Goal: Information Seeking & Learning: Learn about a topic

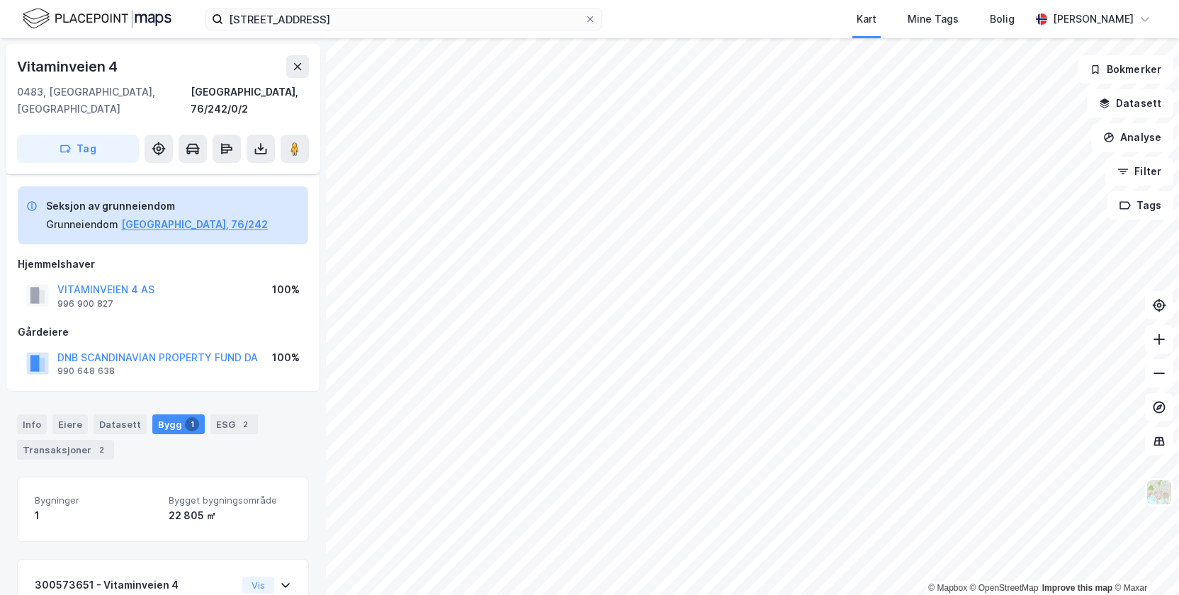
scroll to position [104, 0]
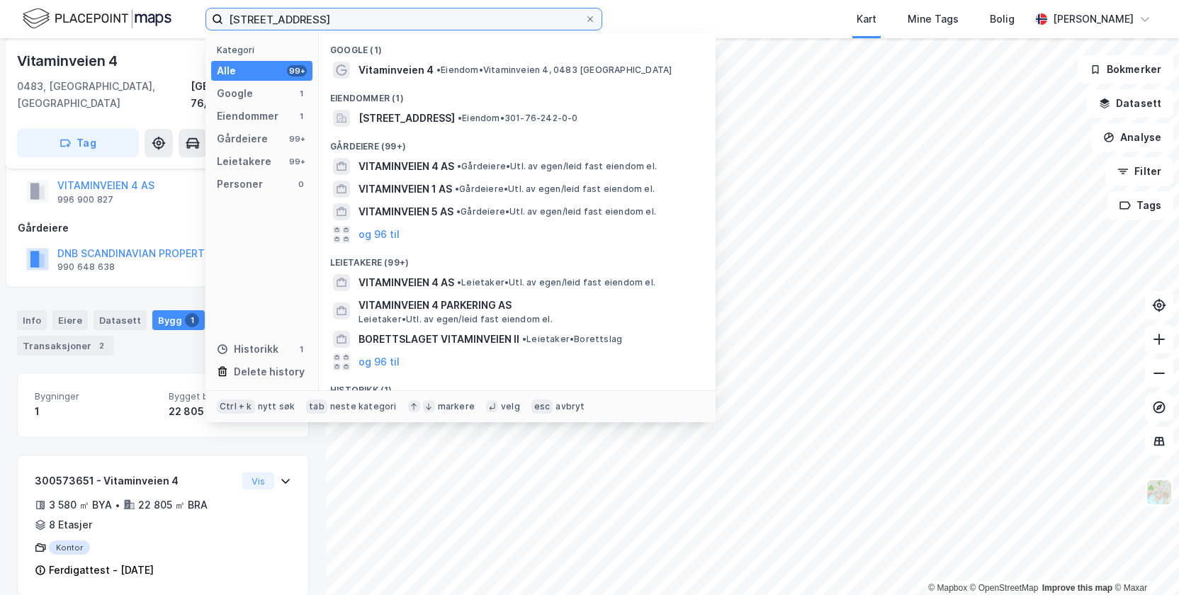
drag, startPoint x: 330, startPoint y: 16, endPoint x: 173, endPoint y: 11, distance: 157.3
click at [173, 11] on div "vitaminveien 4 Kategori Alle 99+ Google 1 Eiendommer 1 Gårdeiere 99+ Leietakere…" at bounding box center [589, 19] width 1179 height 38
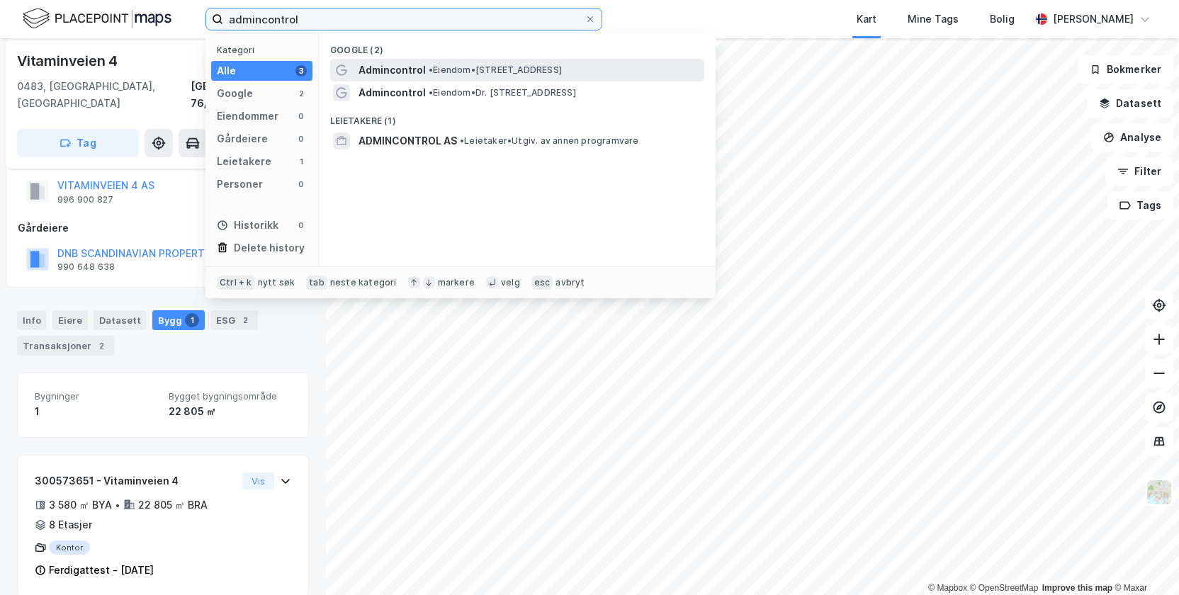
type input "admincontrol"
click at [463, 73] on span "• Eiendom • [STREET_ADDRESS]" at bounding box center [494, 69] width 133 height 11
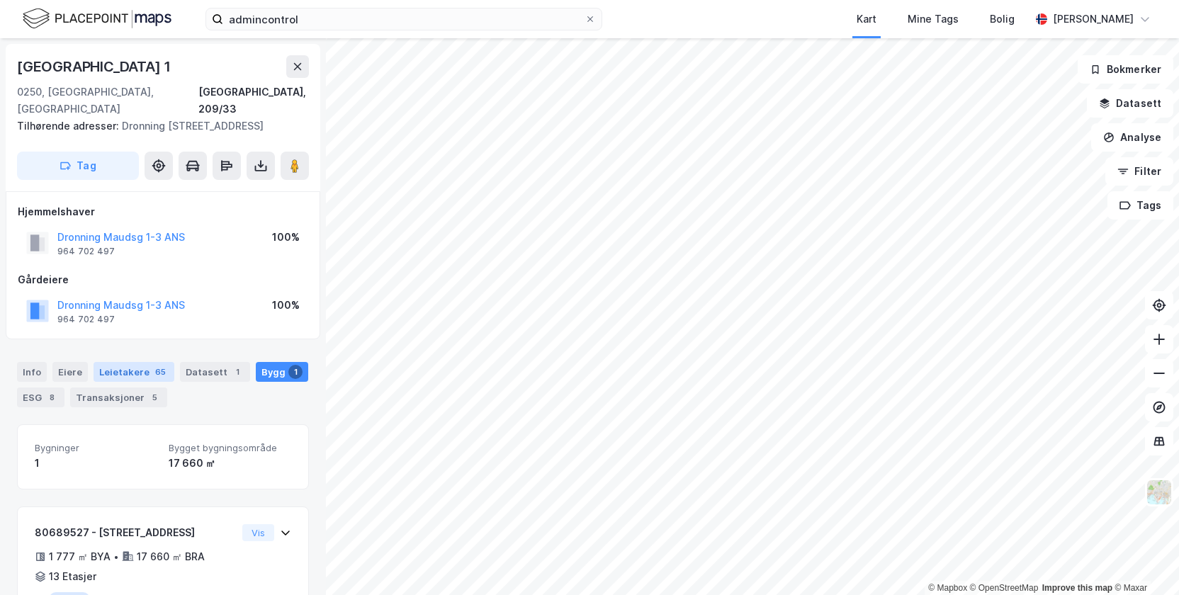
click at [126, 371] on div "Leietakere 65" at bounding box center [133, 372] width 81 height 20
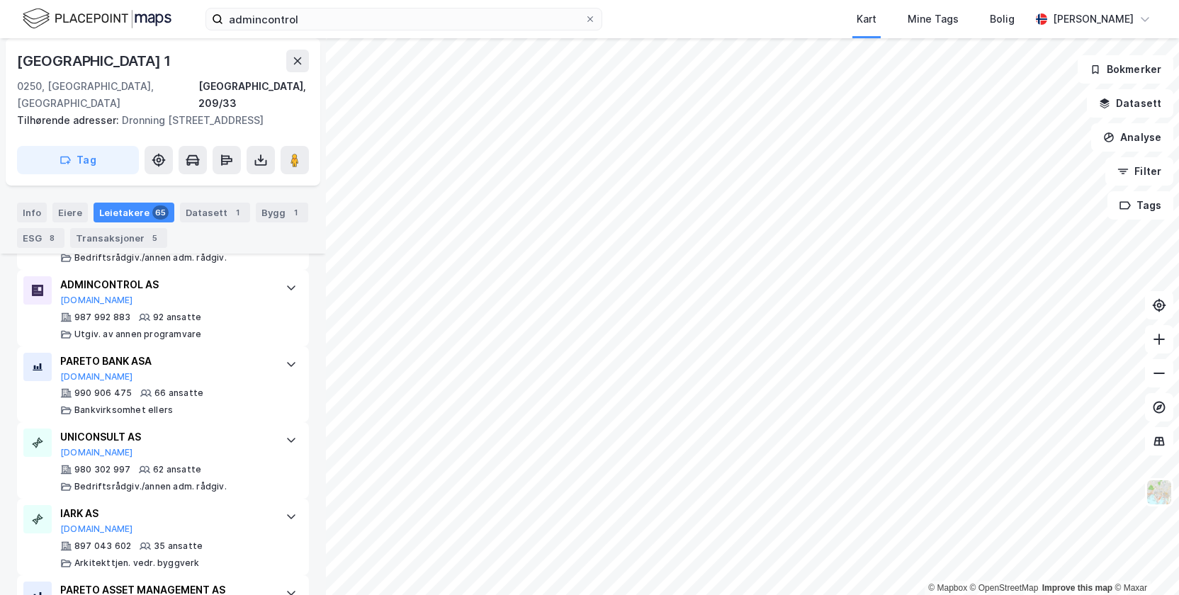
scroll to position [527, 0]
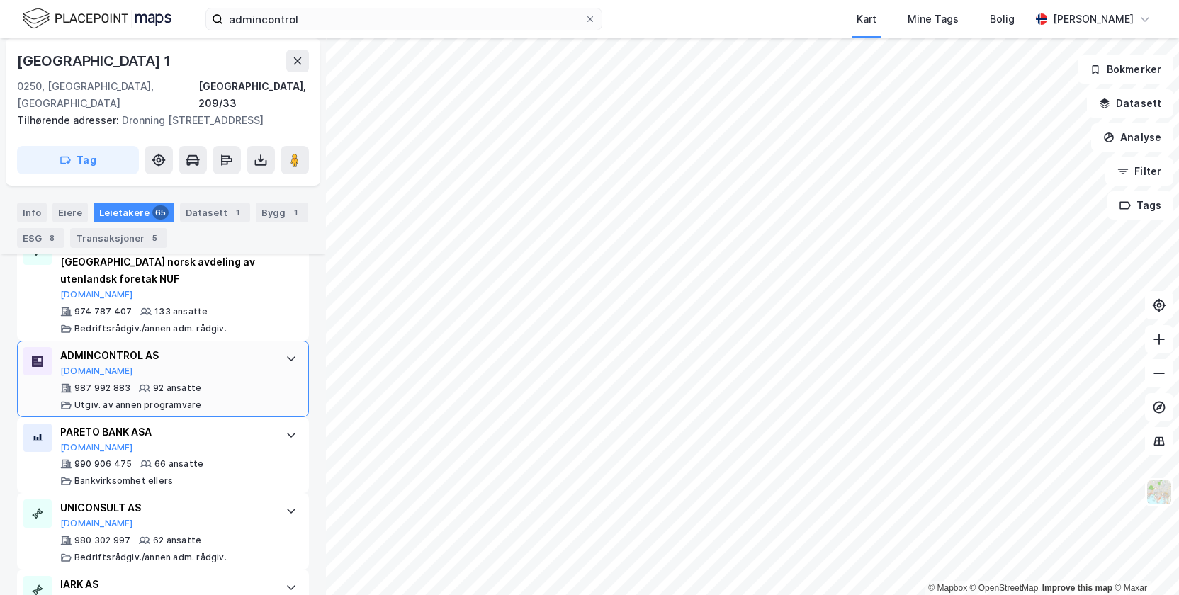
click at [181, 382] on div "92 ansatte" at bounding box center [177, 387] width 48 height 11
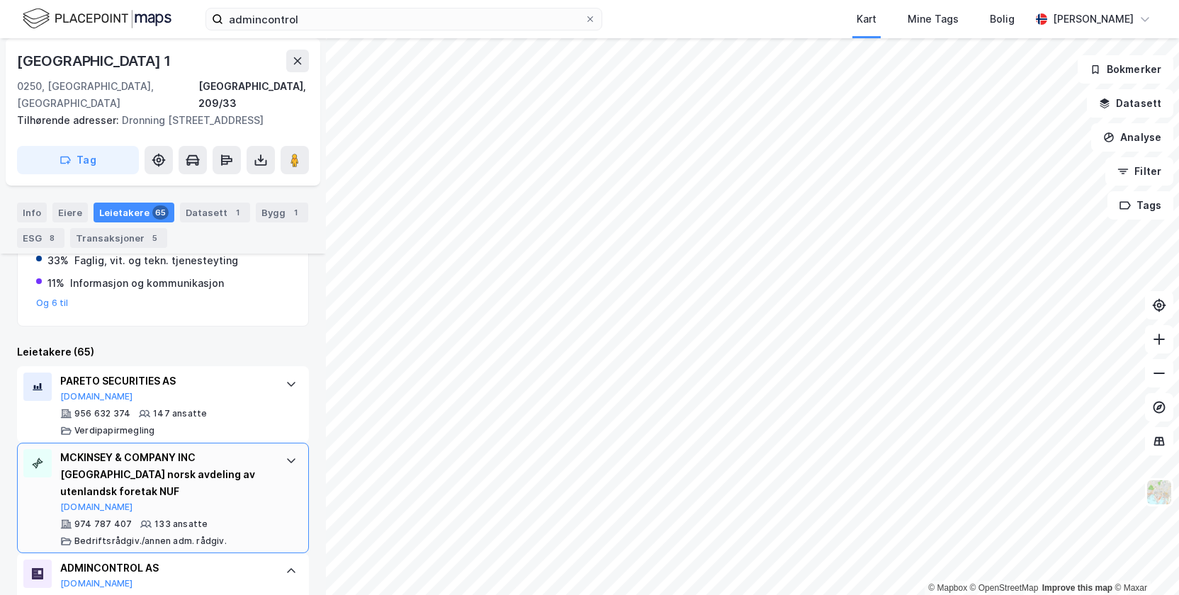
scroll to position [385, 0]
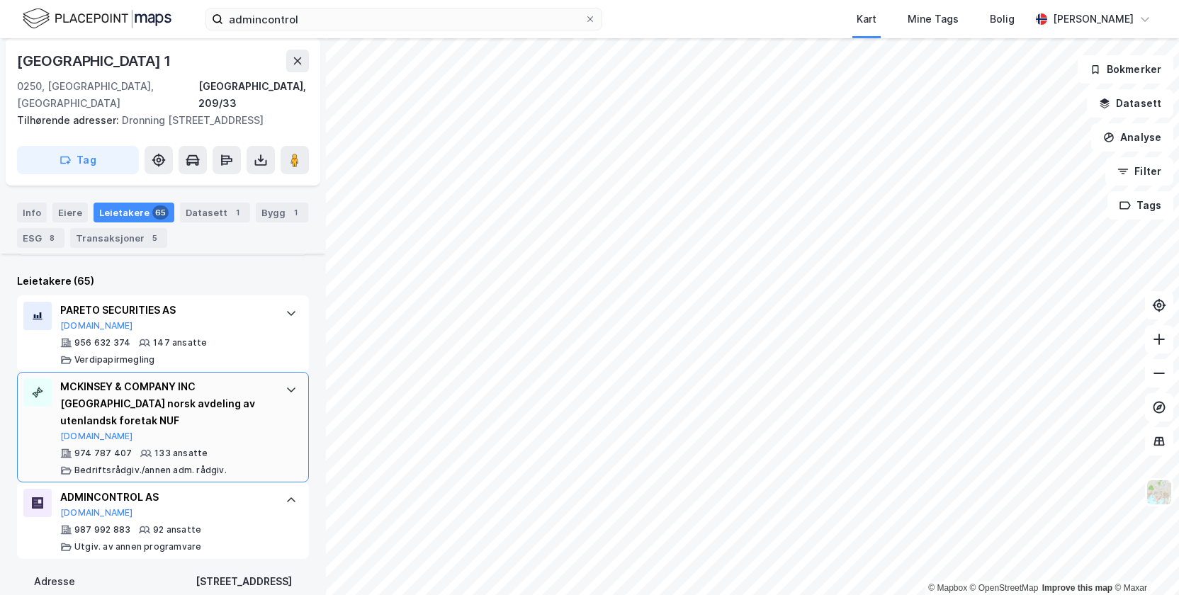
click at [161, 448] on div "133 ansatte" at bounding box center [180, 453] width 53 height 11
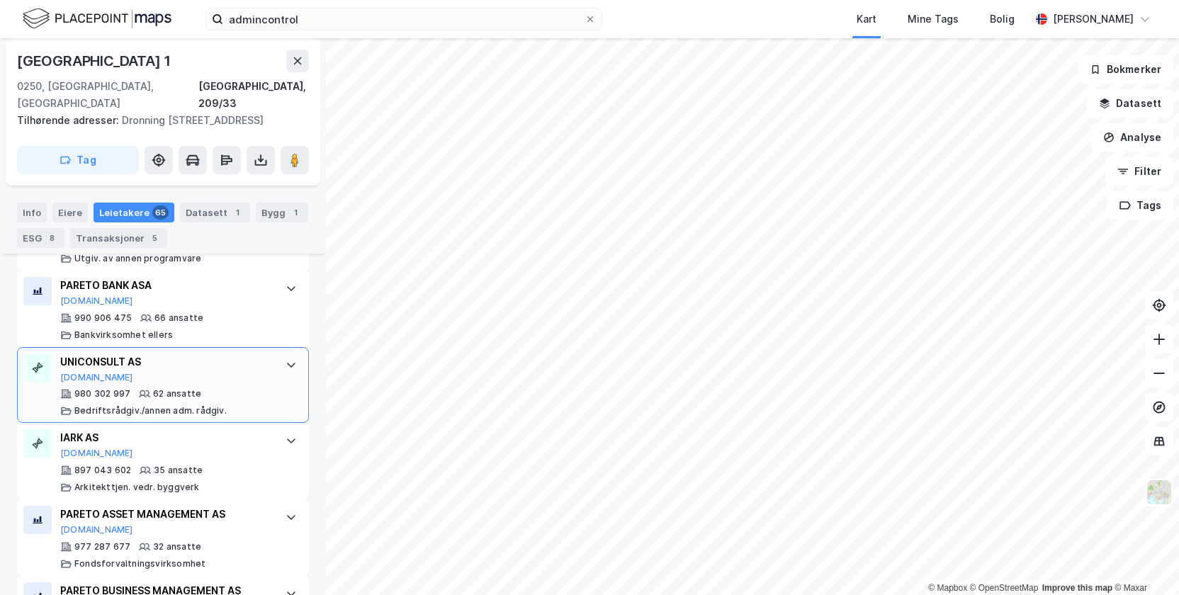
scroll to position [1448, 0]
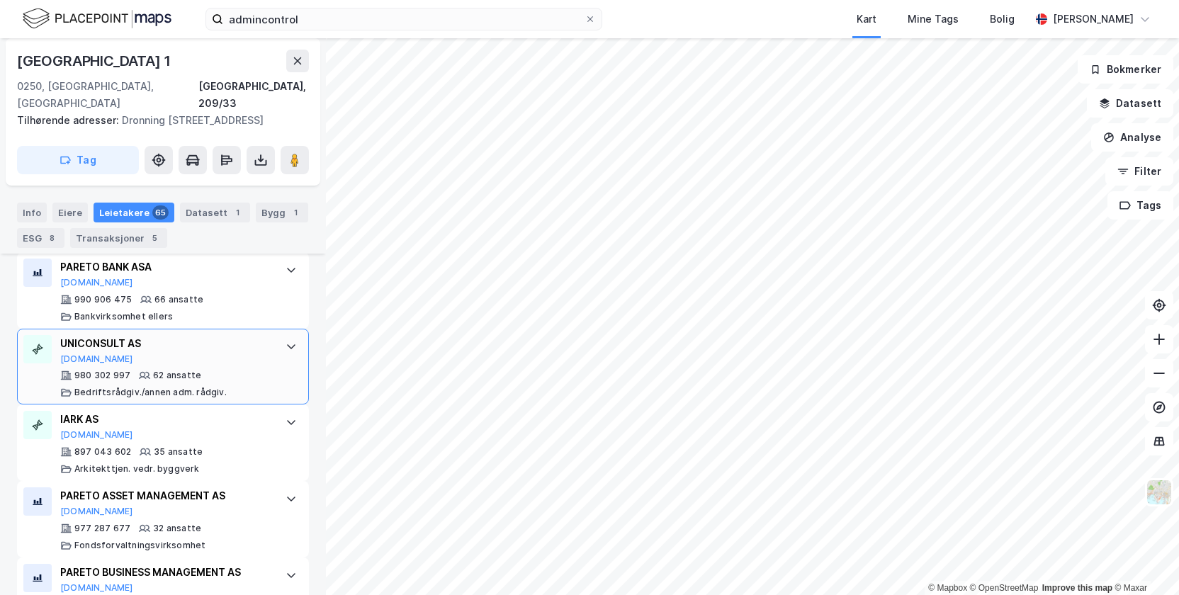
click at [184, 370] on div "62 ansatte" at bounding box center [177, 375] width 48 height 11
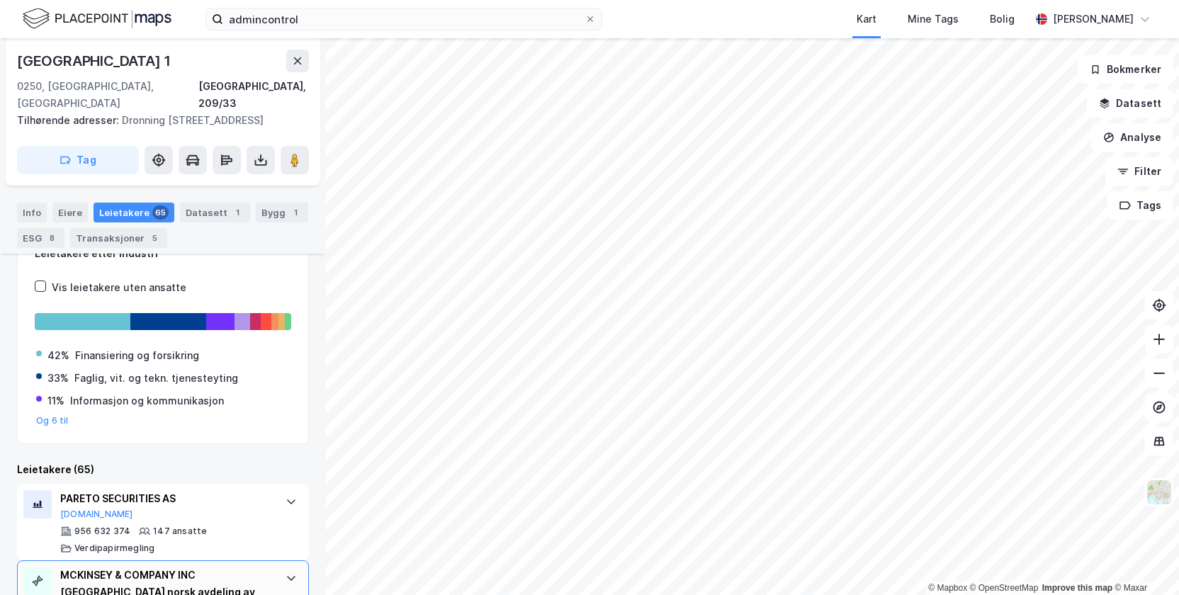
scroll to position [0, 0]
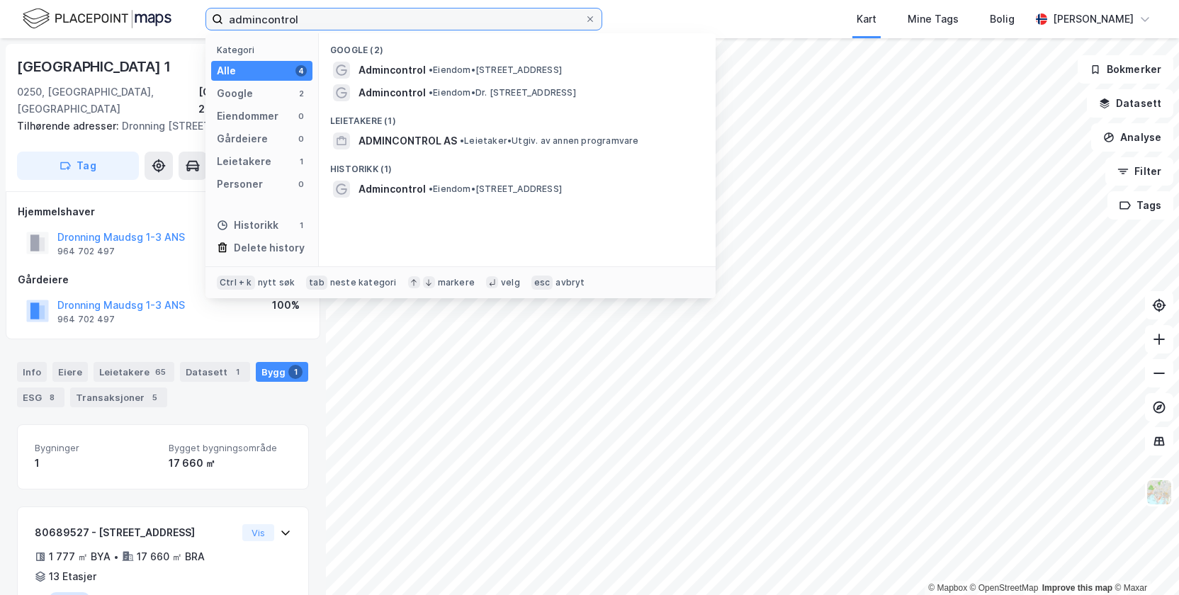
drag, startPoint x: 340, startPoint y: 16, endPoint x: 171, endPoint y: 20, distance: 169.3
click at [171, 20] on div "admincontrol Kategori Alle 4 Google 2 Eiendommer 0 Gårdeiere 0 Leietakere 1 Per…" at bounding box center [589, 19] width 1179 height 38
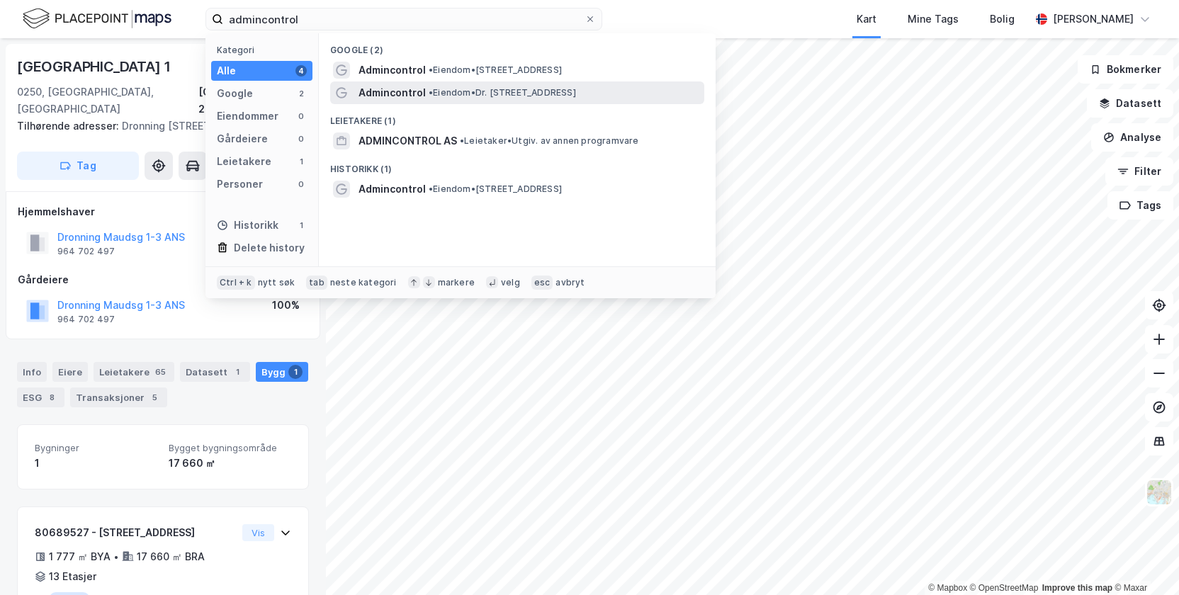
click at [503, 90] on span "• Eiendom • Dr. Hansteins gate 9, 3044 Drammen" at bounding box center [501, 92] width 147 height 11
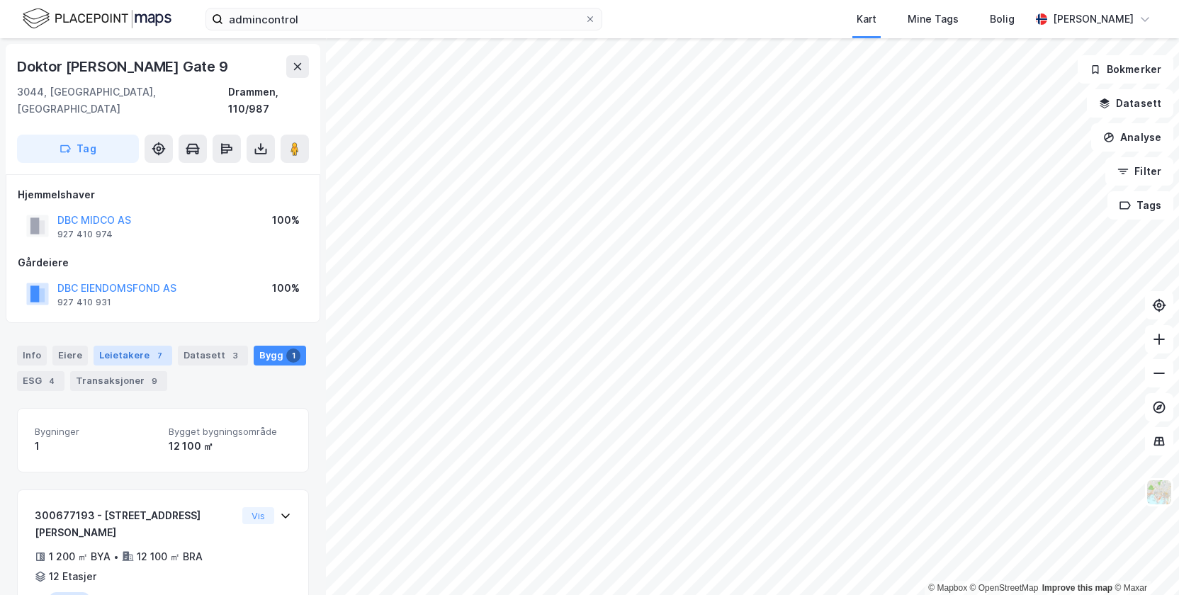
click at [113, 346] on div "Leietakere 7" at bounding box center [132, 356] width 79 height 20
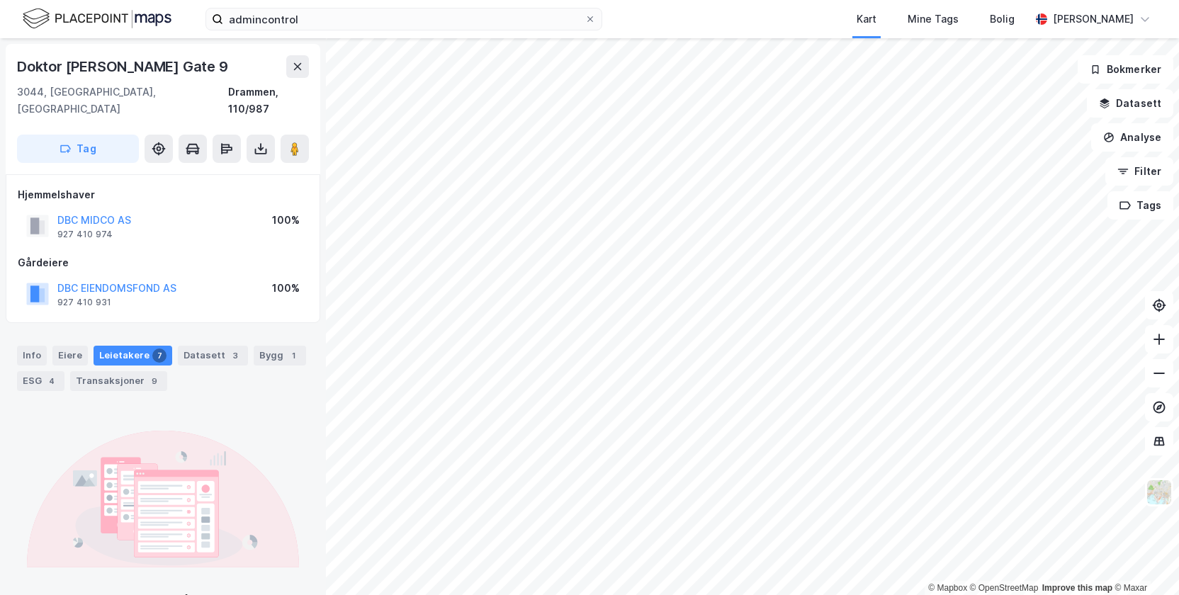
click at [119, 346] on div "Leietakere 7" at bounding box center [132, 356] width 79 height 20
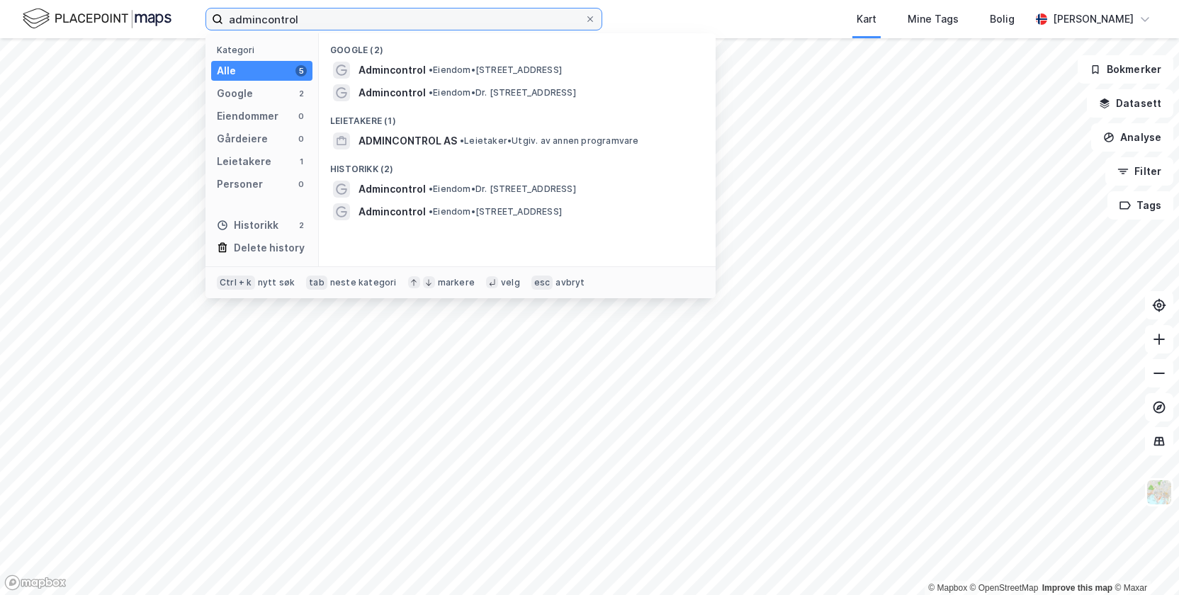
click at [320, 19] on input "admincontrol" at bounding box center [403, 18] width 361 height 21
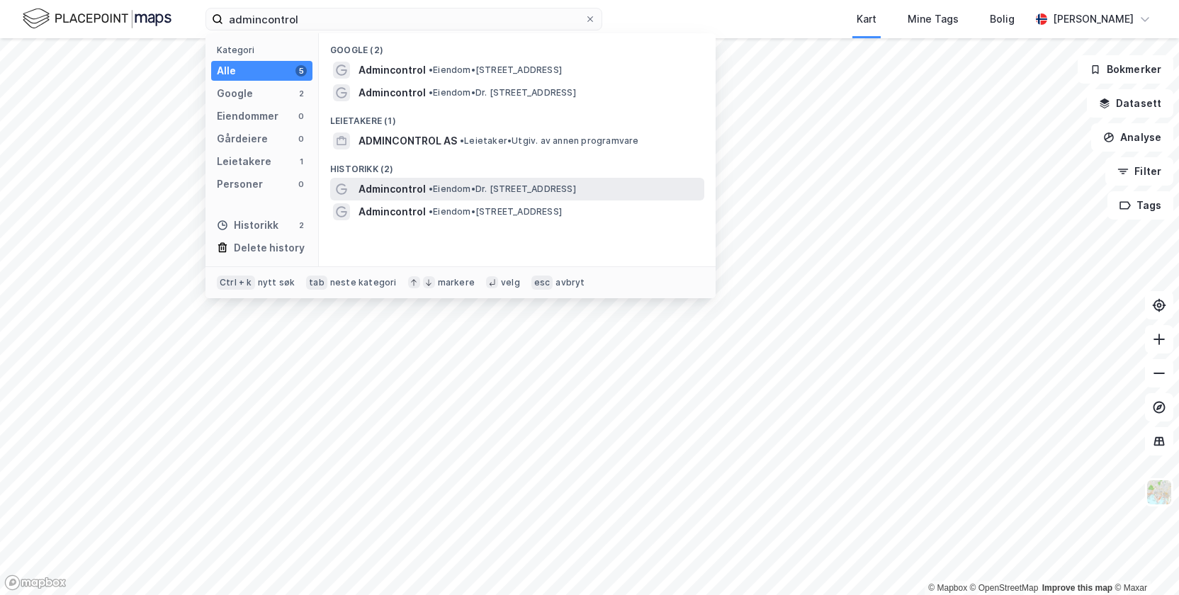
click at [501, 191] on span "• Eiendom • Dr. Hansteins gate 9, 3044 Drammen" at bounding box center [501, 188] width 147 height 11
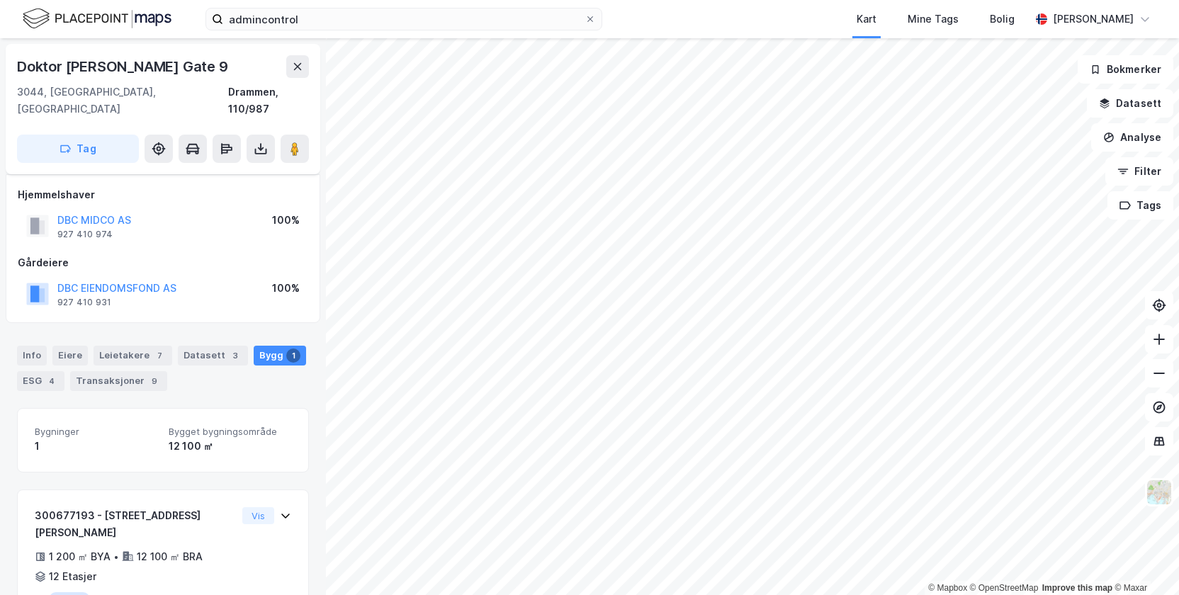
scroll to position [34, 0]
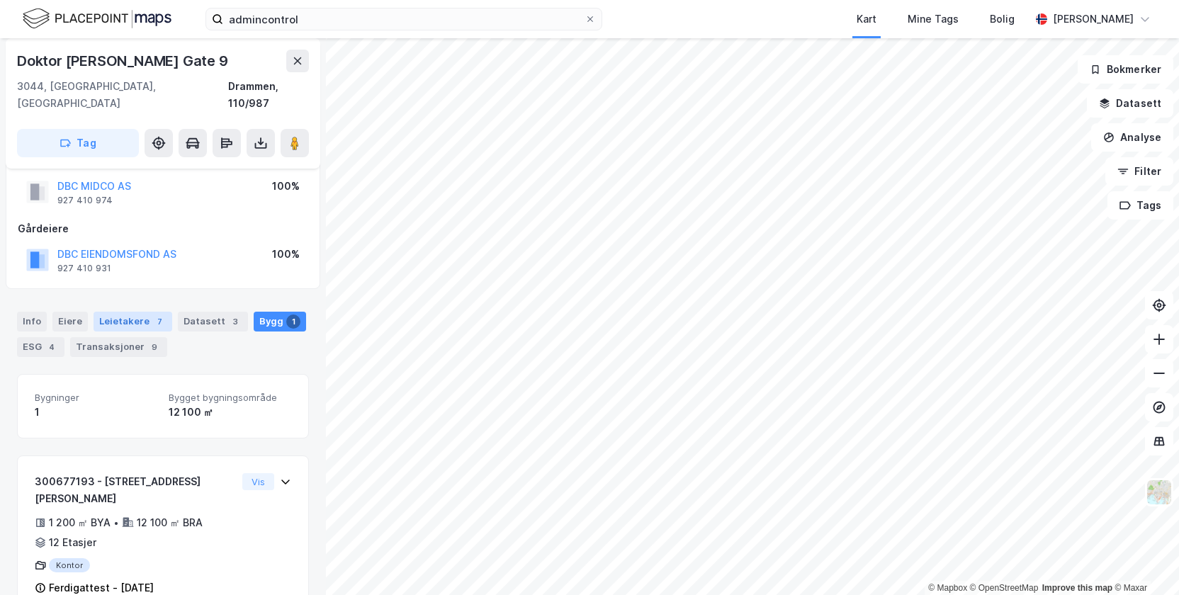
click at [127, 312] on div "Leietakere 7" at bounding box center [132, 322] width 79 height 20
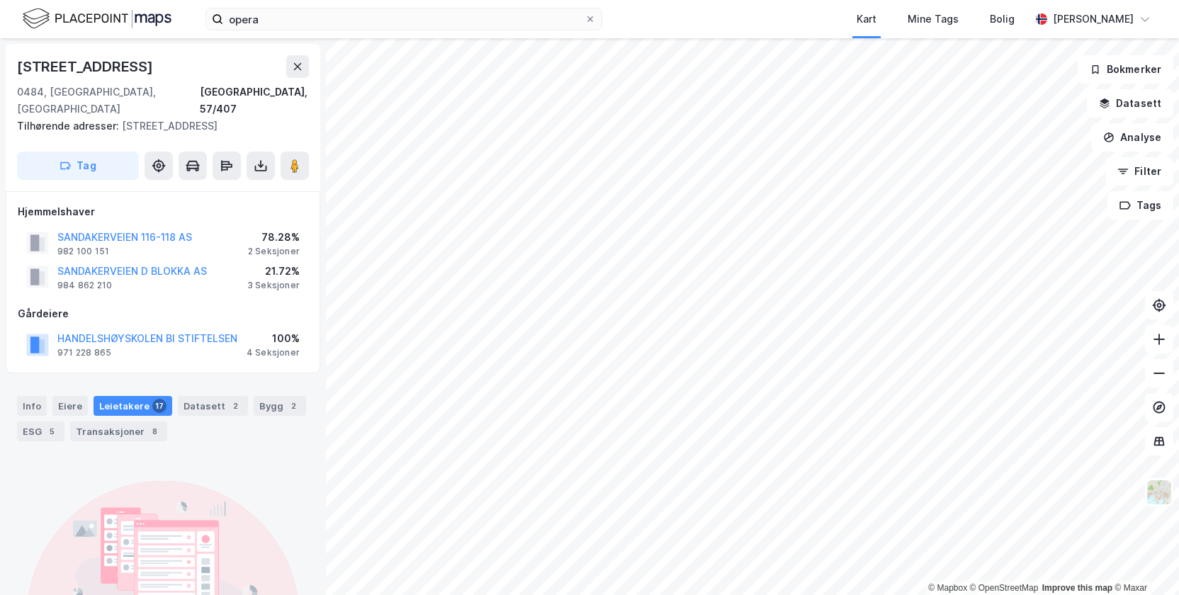
click at [114, 396] on div "Leietakere 17" at bounding box center [132, 406] width 79 height 20
click at [116, 421] on div "Transaksjoner 8" at bounding box center [118, 431] width 97 height 20
click at [125, 396] on div "Leietakere 17" at bounding box center [132, 406] width 79 height 20
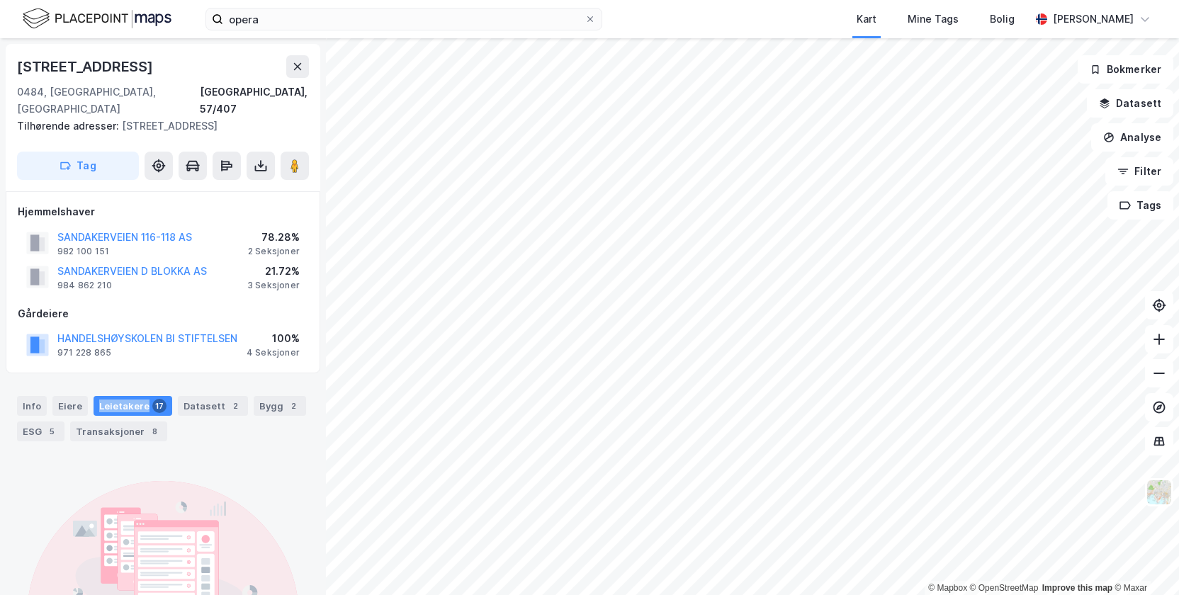
click at [125, 396] on div "Leietakere 17" at bounding box center [132, 406] width 79 height 20
click at [266, 396] on div "Bygg 2" at bounding box center [280, 406] width 52 height 20
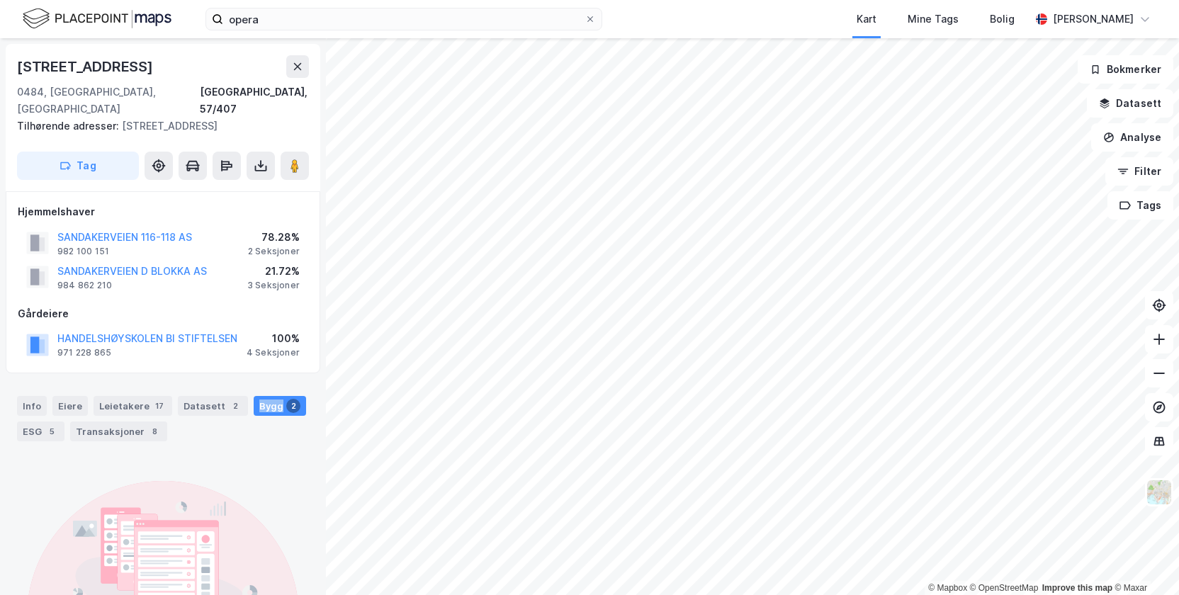
click at [266, 396] on div "Bygg 2" at bounding box center [280, 406] width 52 height 20
click at [97, 421] on div "Transaksjoner 8" at bounding box center [118, 431] width 97 height 20
click at [98, 421] on div "Transaksjoner 8" at bounding box center [118, 431] width 97 height 20
click at [122, 396] on div "Leietakere 17" at bounding box center [132, 406] width 79 height 20
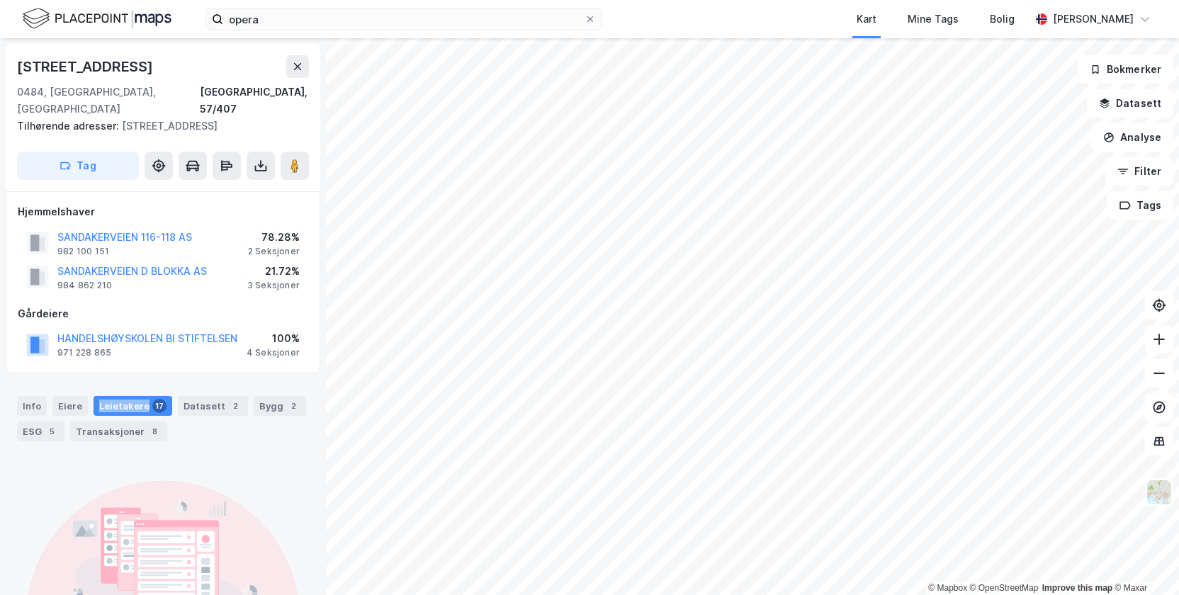
click at [122, 396] on div "Leietakere 17" at bounding box center [132, 406] width 79 height 20
drag, startPoint x: 122, startPoint y: 391, endPoint x: 108, endPoint y: 318, distance: 74.3
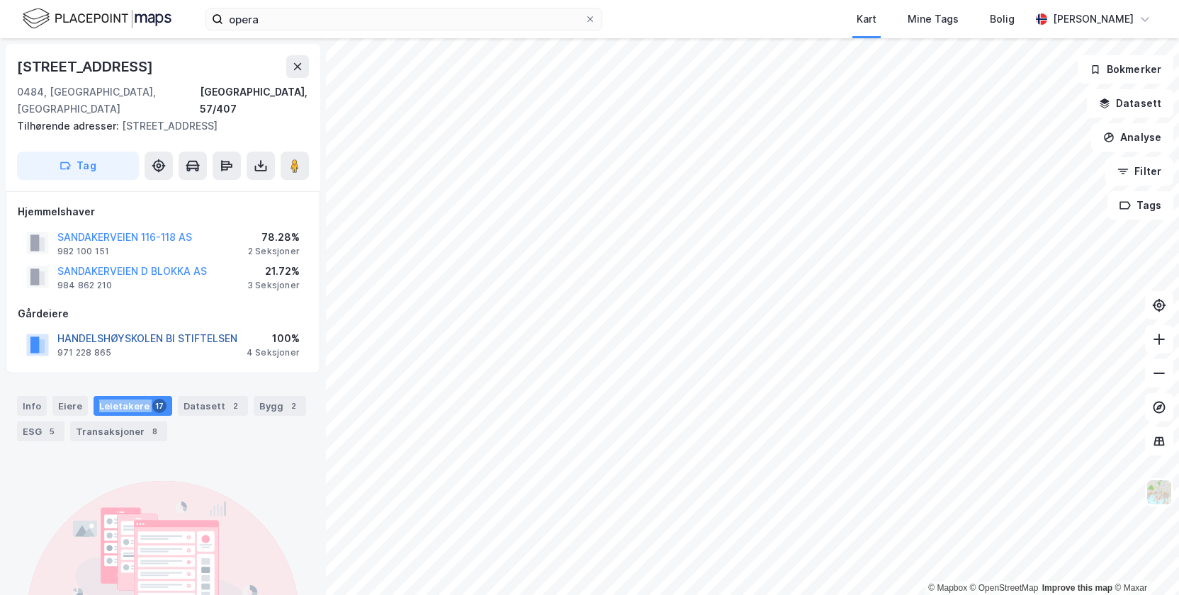
click at [0, 0] on button "HANDELSHØYSKOLEN BI STIFTELSEN" at bounding box center [0, 0] width 0 height 0
click at [108, 421] on div "Transaksjoner 8" at bounding box center [118, 431] width 97 height 20
click at [110, 421] on div "Transaksjoner 8" at bounding box center [118, 431] width 97 height 20
drag, startPoint x: 110, startPoint y: 409, endPoint x: 110, endPoint y: 390, distance: 19.1
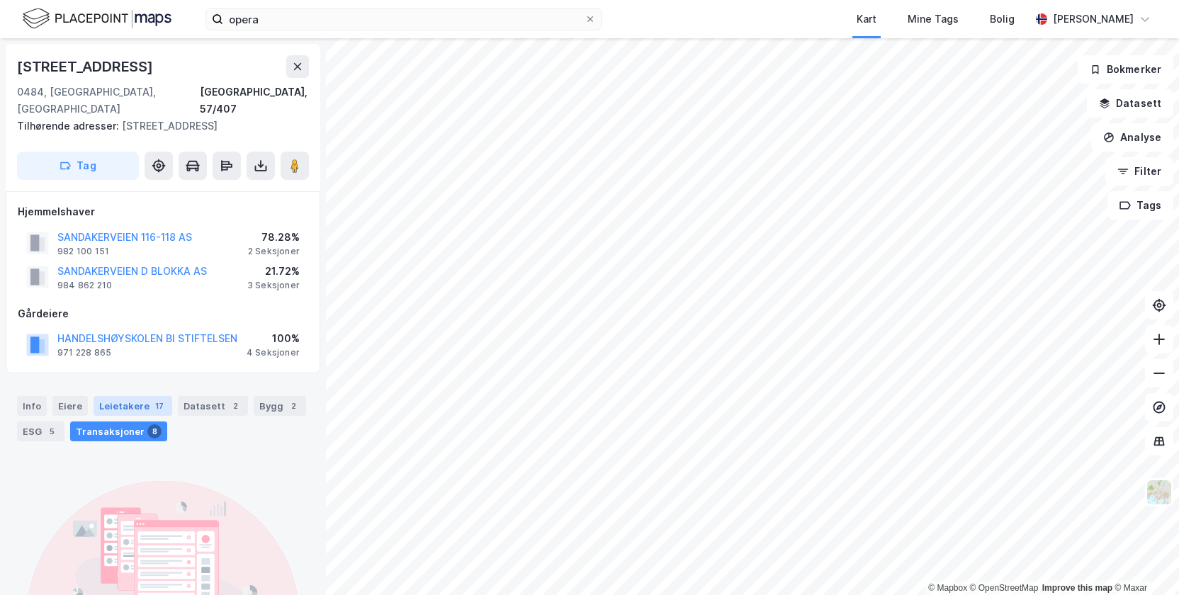
click at [110, 396] on div "Leietakere 17" at bounding box center [132, 406] width 79 height 20
drag, startPoint x: 110, startPoint y: 390, endPoint x: 116, endPoint y: 402, distance: 14.3
click at [108, 421] on div "Transaksjoner 8" at bounding box center [118, 431] width 97 height 20
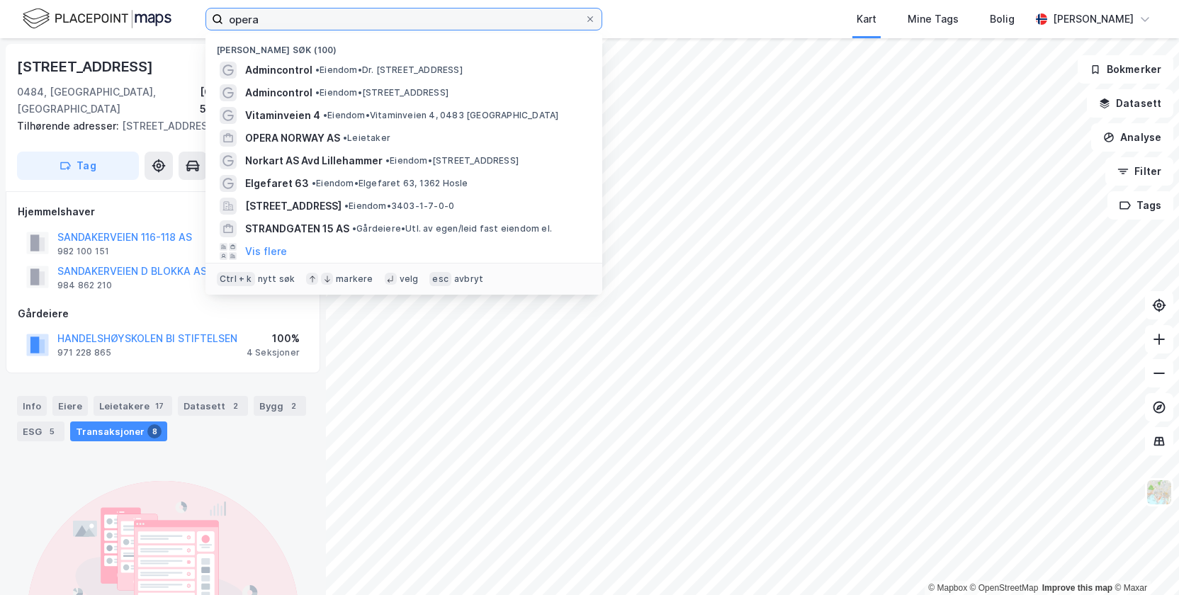
drag, startPoint x: 280, startPoint y: 15, endPoint x: 165, endPoint y: 15, distance: 115.4
click at [165, 15] on div "opera Nylige søk (100) Admincontrol • Eiendom • Dr. [STREET_ADDRESS] Admincontr…" at bounding box center [589, 19] width 1179 height 38
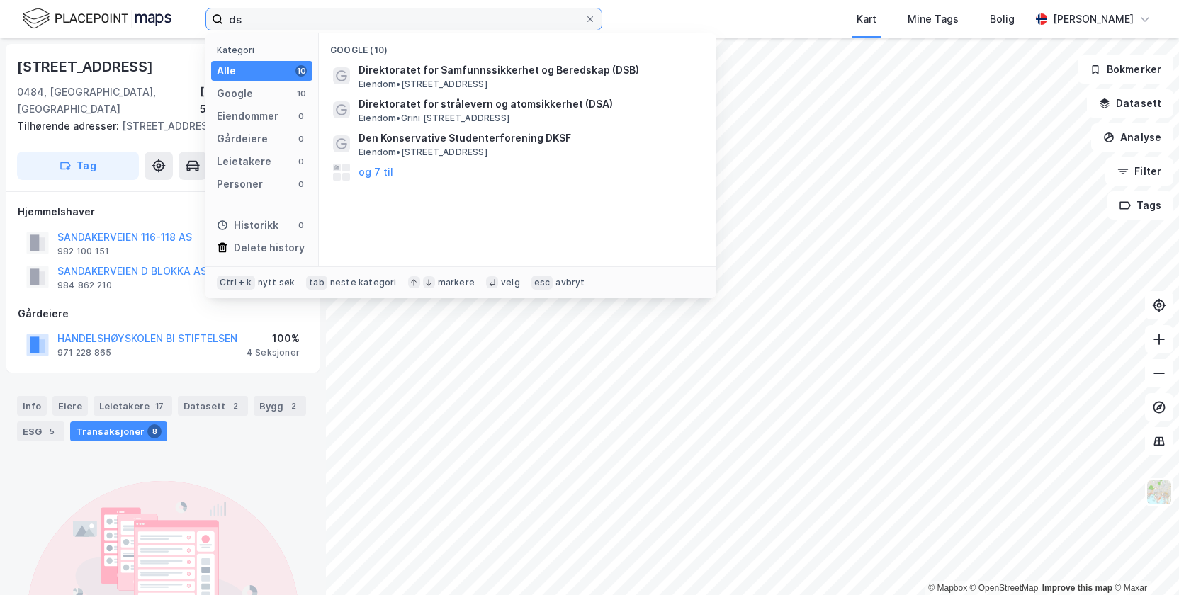
type input "d"
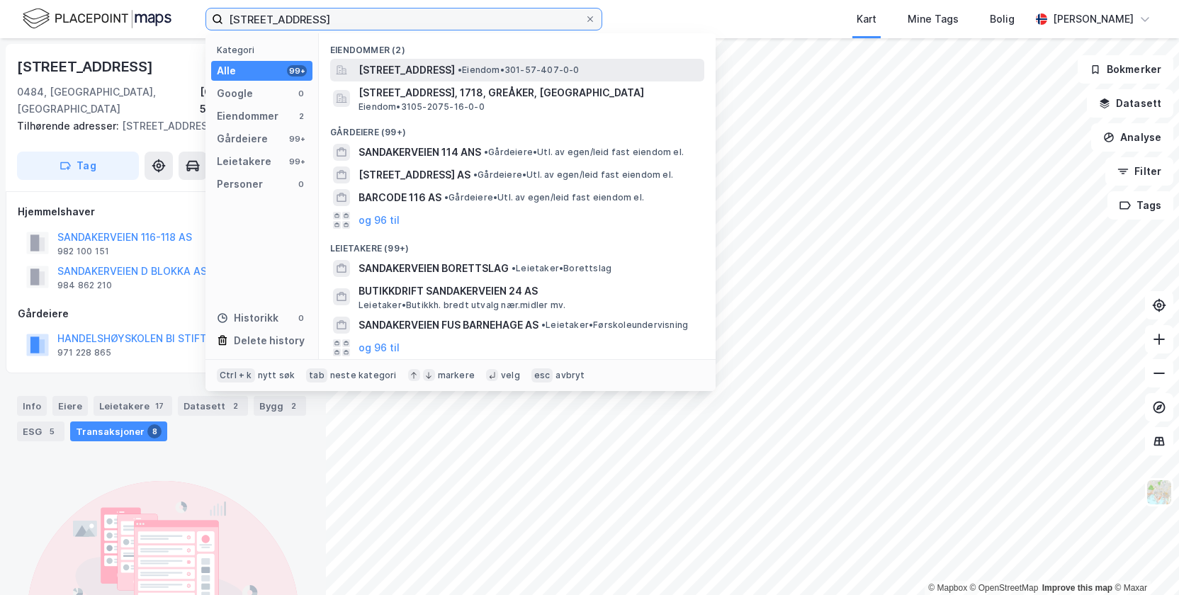
type input "[STREET_ADDRESS]"
click at [455, 71] on span "[STREET_ADDRESS]" at bounding box center [406, 70] width 96 height 17
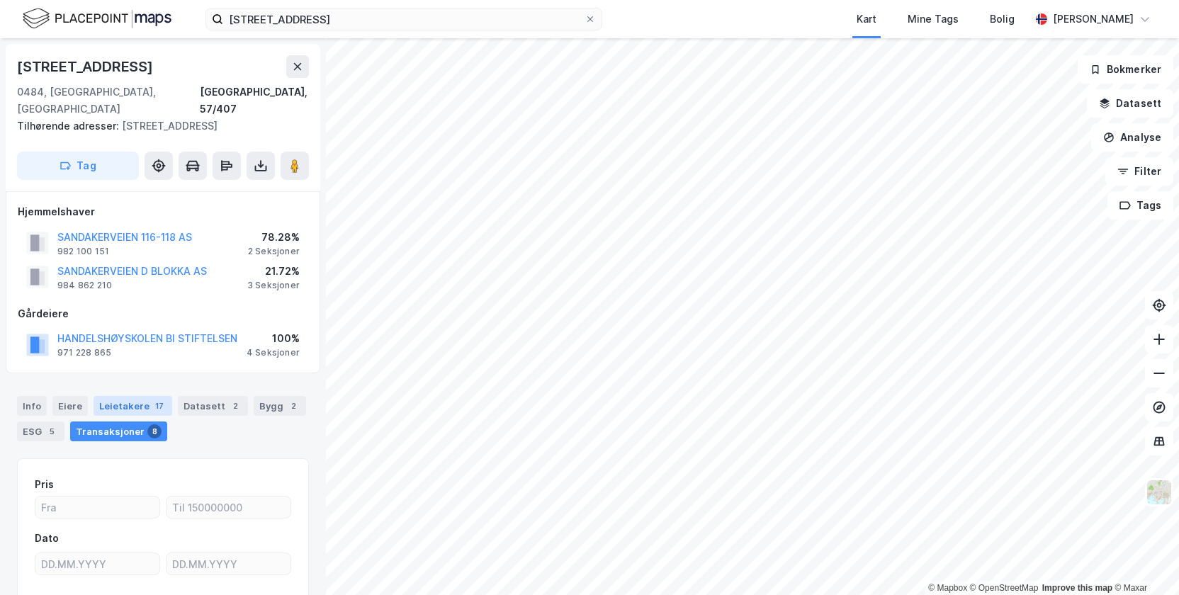
click at [127, 396] on div "Leietakere 17" at bounding box center [132, 406] width 79 height 20
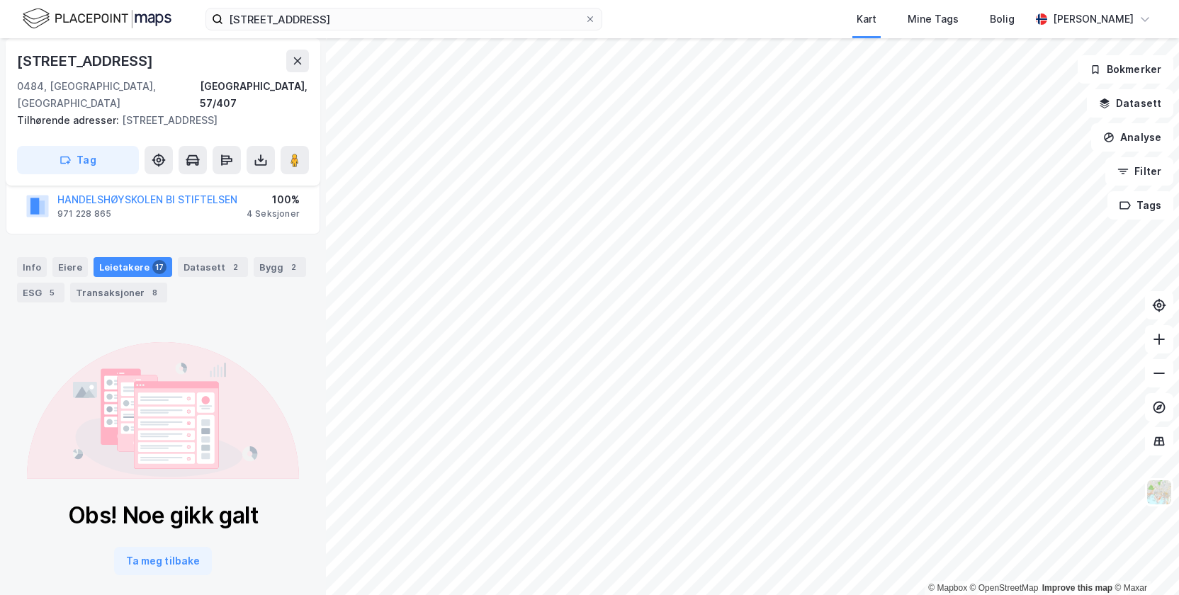
scroll to position [142, 0]
click at [154, 544] on button "Ta meg tilbake" at bounding box center [163, 558] width 98 height 28
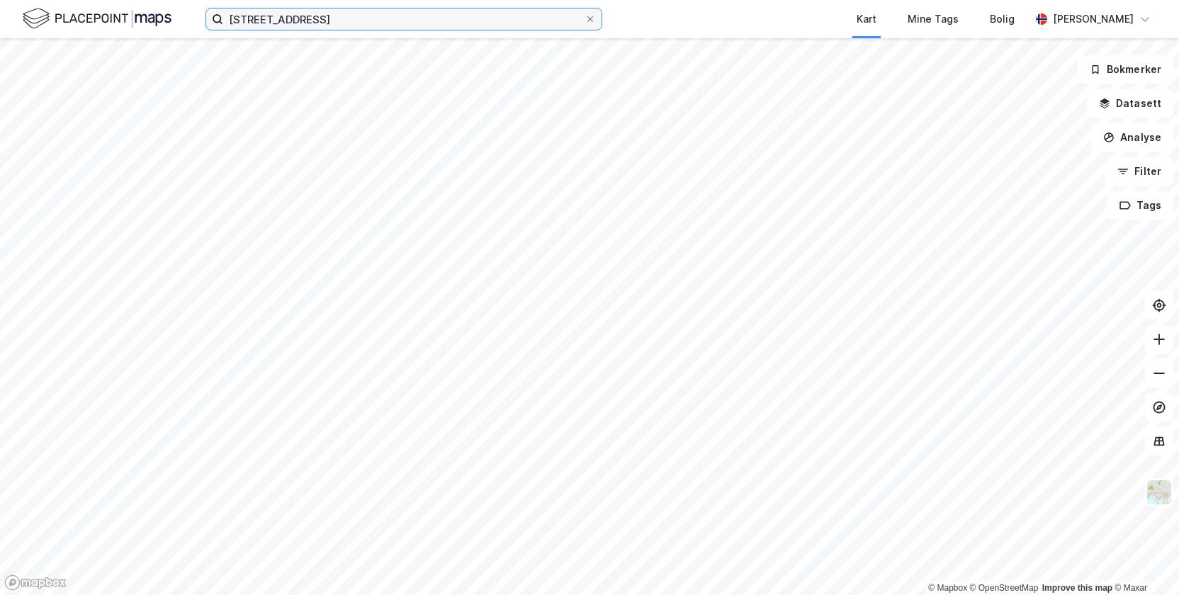
click at [246, 19] on input "[STREET_ADDRESS]" at bounding box center [403, 18] width 361 height 21
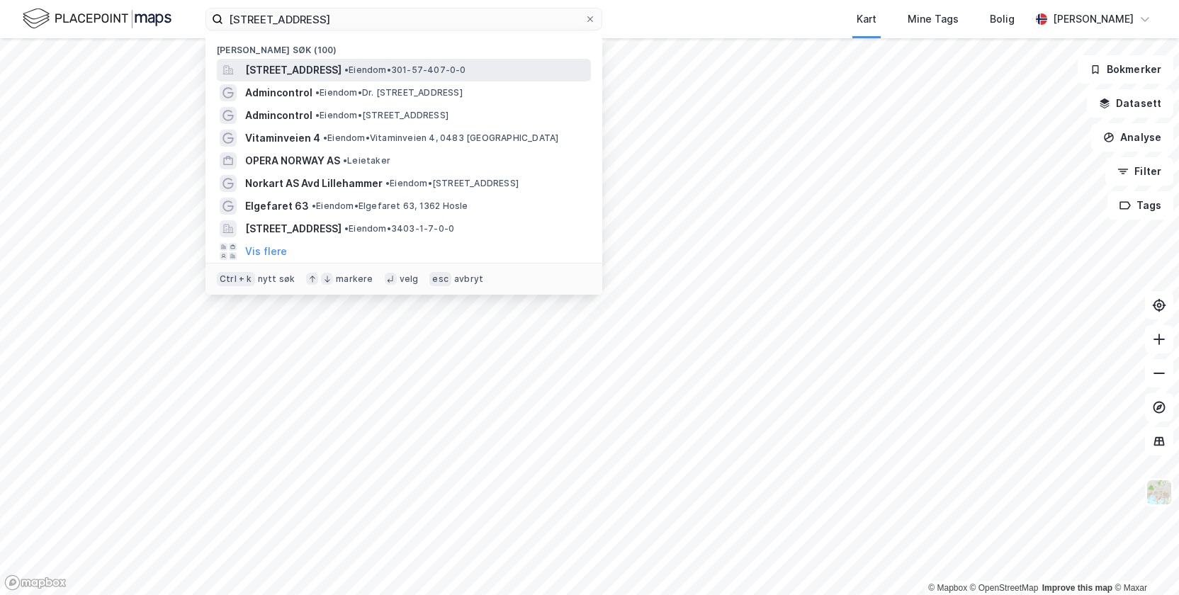
click at [291, 74] on span "[STREET_ADDRESS]" at bounding box center [293, 70] width 96 height 17
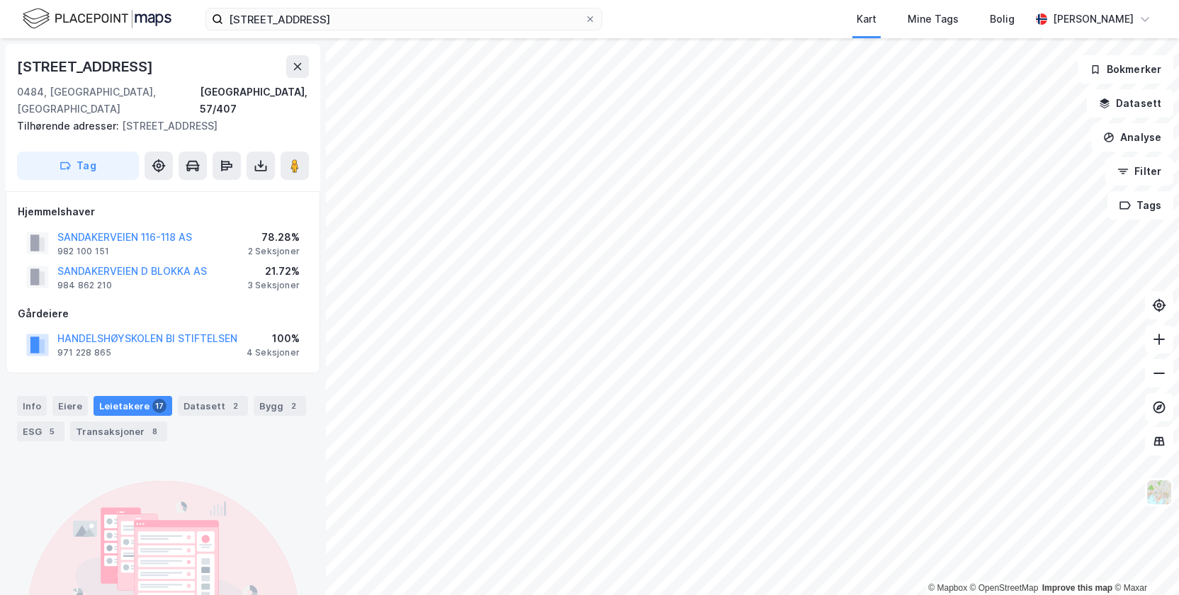
click at [123, 396] on div "Leietakere 17" at bounding box center [132, 406] width 79 height 20
drag, startPoint x: 123, startPoint y: 385, endPoint x: 263, endPoint y: 392, distance: 140.4
click at [263, 396] on div "Bygg 2" at bounding box center [280, 406] width 52 height 20
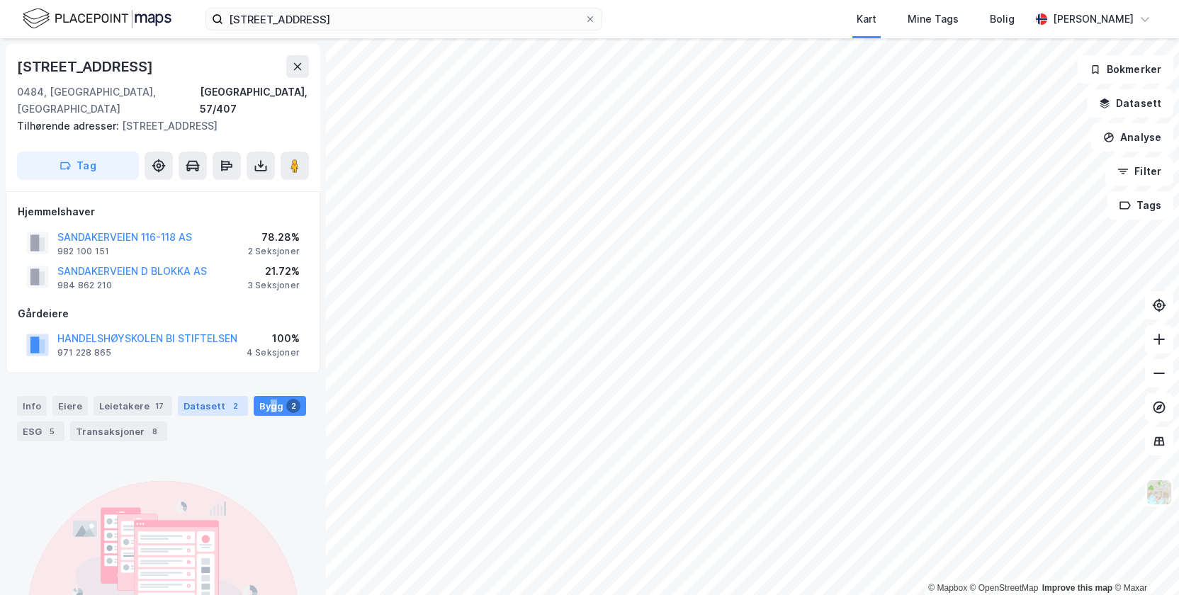
drag, startPoint x: 263, startPoint y: 392, endPoint x: 220, endPoint y: 390, distance: 44.0
click at [259, 396] on div "Bygg 2" at bounding box center [280, 406] width 52 height 20
click at [228, 399] on div "2" at bounding box center [235, 406] width 14 height 14
drag, startPoint x: 218, startPoint y: 390, endPoint x: 127, endPoint y: 409, distance: 93.3
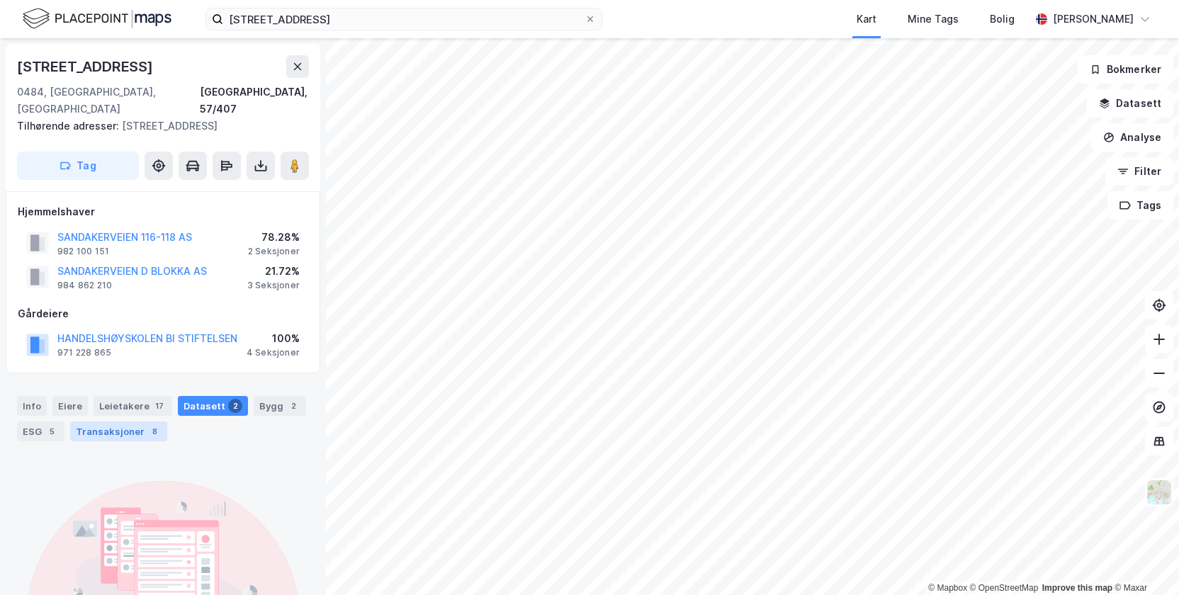
click at [139, 421] on div "Transaksjoner 8" at bounding box center [118, 431] width 97 height 20
click at [125, 421] on div "Transaksjoner 8" at bounding box center [118, 431] width 97 height 20
